Goal: Transaction & Acquisition: Book appointment/travel/reservation

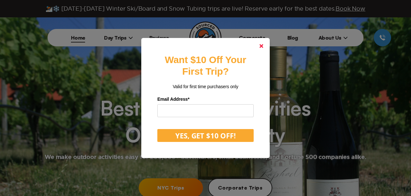
click at [264, 45] on link at bounding box center [261, 45] width 15 height 15
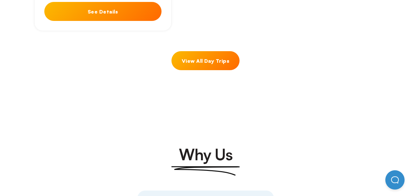
scroll to position [695, 0]
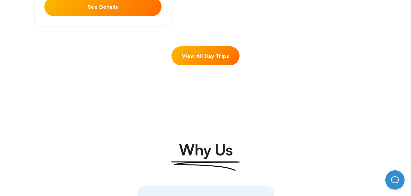
click at [210, 46] on link "View All Day Trips" at bounding box center [206, 55] width 68 height 19
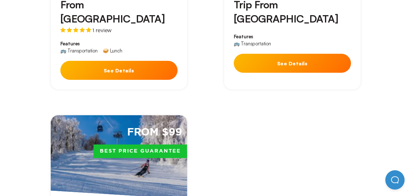
scroll to position [2017, 0]
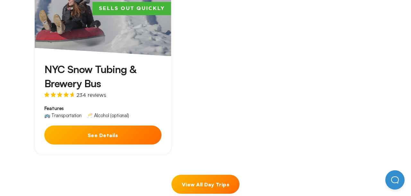
scroll to position [567, 0]
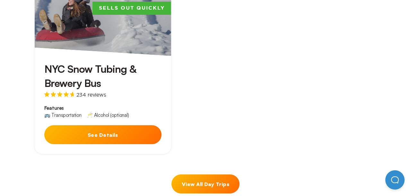
click at [211, 174] on link "View All Day Trips" at bounding box center [206, 183] width 68 height 19
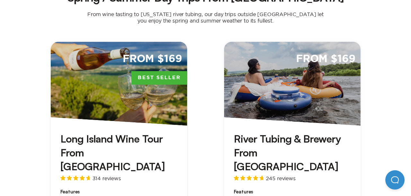
scroll to position [678, 0]
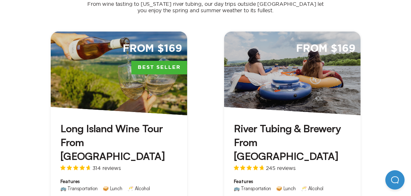
click at [281, 121] on h3 "River Tubing & Brewery From NYC" at bounding box center [292, 142] width 117 height 42
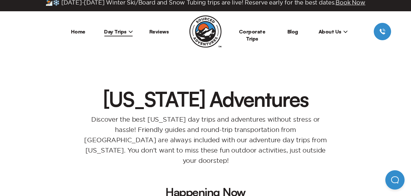
scroll to position [0, 0]
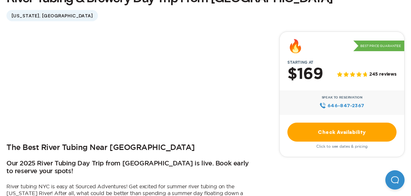
scroll to position [191, 0]
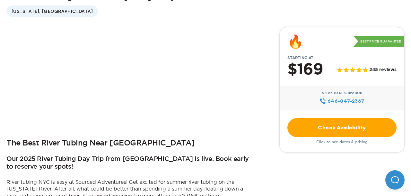
click at [307, 128] on link "Check Availability" at bounding box center [342, 127] width 109 height 19
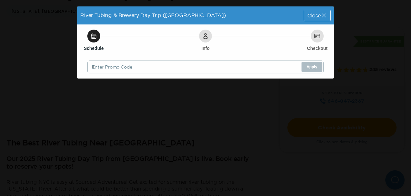
scroll to position [0, 0]
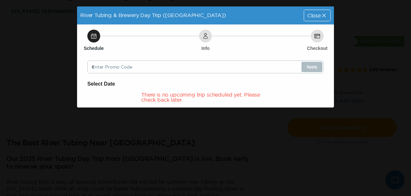
click at [97, 41] on div "Schedule" at bounding box center [93, 36] width 13 height 13
click at [214, 53] on div "Schedule Info Checkout Enter Promo Code Apply Select Date There is no upcoming …" at bounding box center [205, 65] width 257 height 83
click at [318, 57] on div "Schedule Info Checkout Enter Promo Code Apply Select Date There is no upcoming …" at bounding box center [205, 65] width 257 height 83
click at [322, 16] on icon at bounding box center [324, 15] width 6 height 6
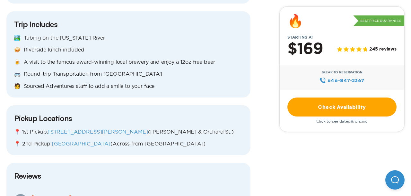
scroll to position [738, 0]
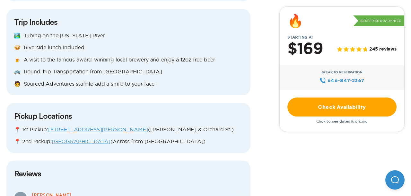
click at [58, 45] on p "🥪 Riverside lunch included" at bounding box center [128, 47] width 229 height 7
click at [73, 59] on p "🍺 A visit to the famous award-winning local brewery and enjoy a 12oz free beer" at bounding box center [128, 59] width 229 height 7
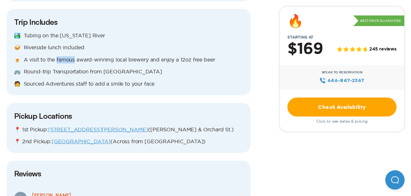
click at [73, 59] on p "🍺 A visit to the famous award-winning local brewery and enjoy a 12oz free beer" at bounding box center [128, 59] width 229 height 7
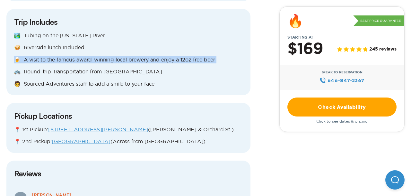
click at [98, 67] on div "🏞️ Tubing on the [US_STATE] River 🥪 Riverside lunch included 🍺 A visit to the f…" at bounding box center [128, 59] width 229 height 55
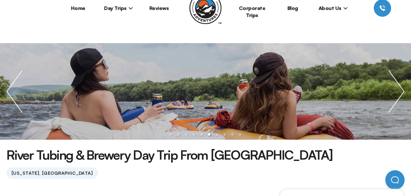
scroll to position [31, 0]
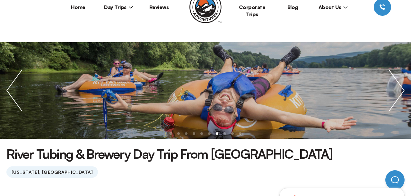
click at [395, 87] on img "next slide / item" at bounding box center [396, 90] width 29 height 96
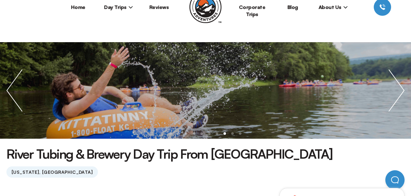
click at [395, 87] on img "next slide / item" at bounding box center [396, 90] width 29 height 96
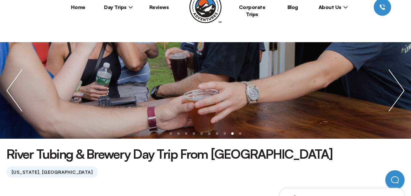
click at [395, 87] on img "next slide / item" at bounding box center [396, 90] width 29 height 96
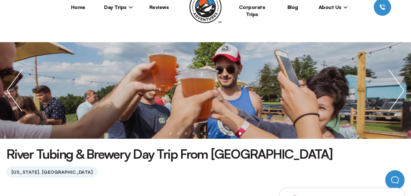
click at [395, 87] on img "next slide / item" at bounding box center [396, 90] width 29 height 96
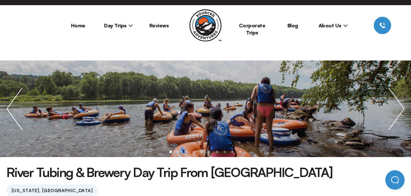
scroll to position [0, 0]
